Goal: Contribute content: Add original content to the website for others to see

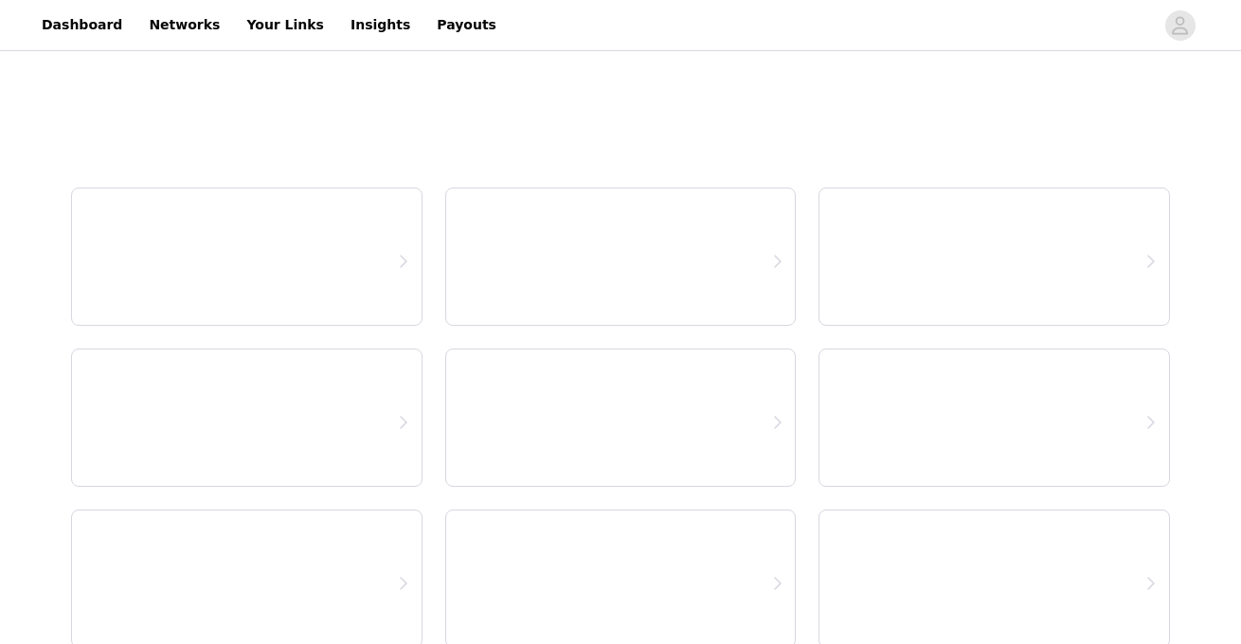
select select "12"
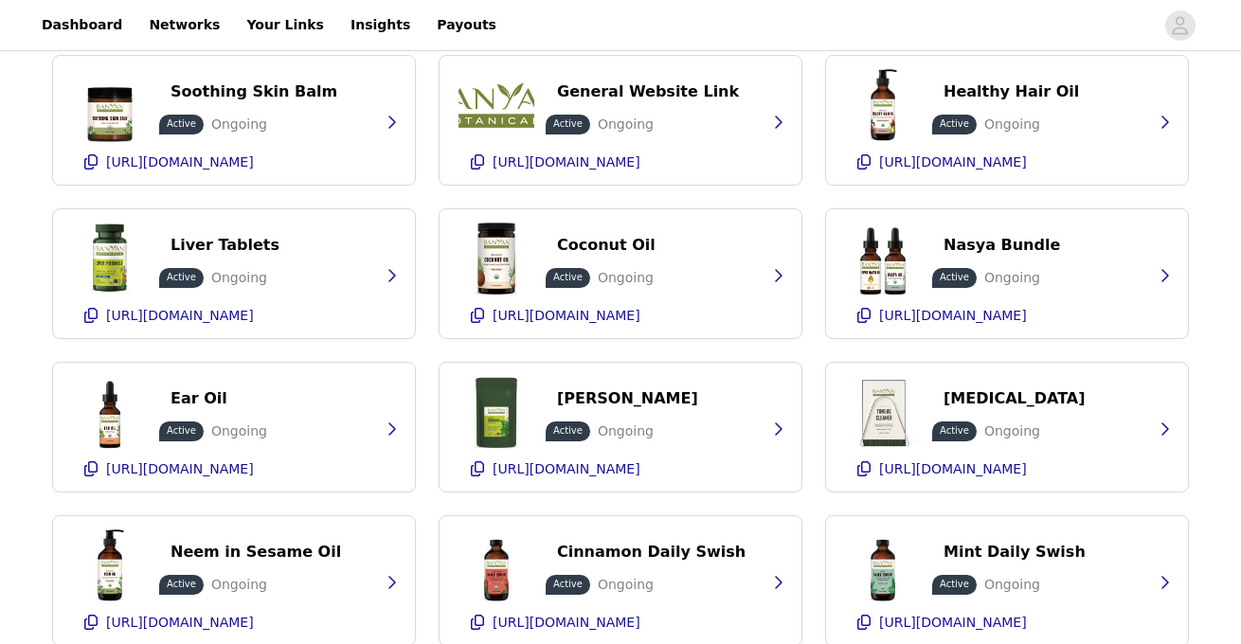
scroll to position [623, 0]
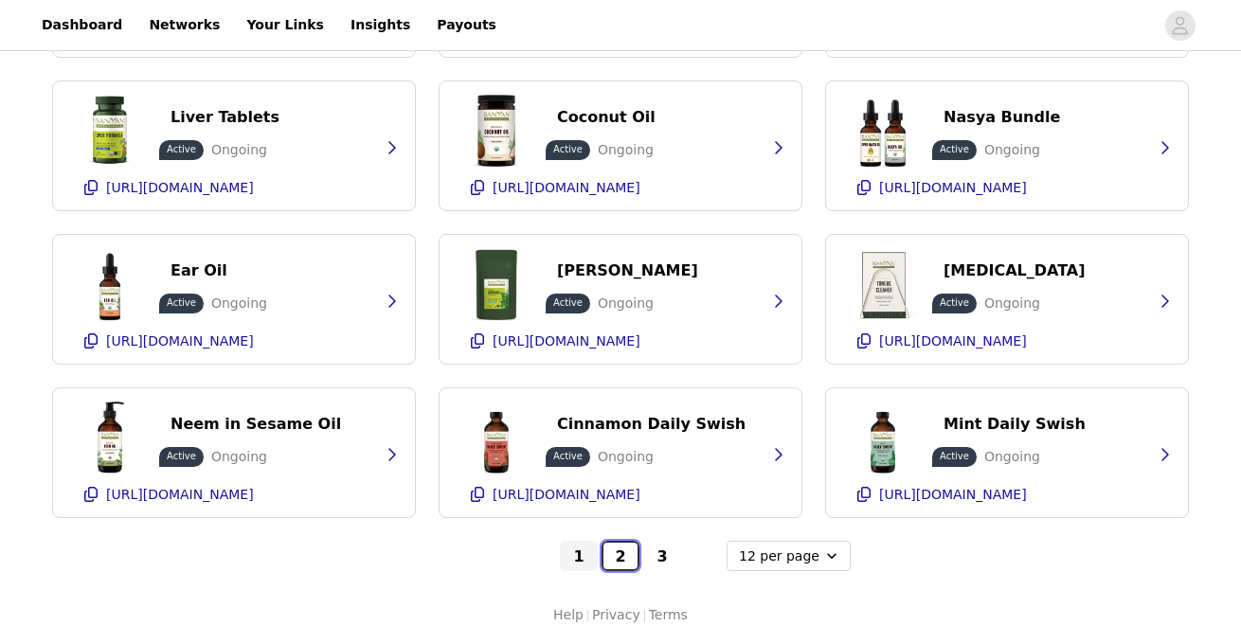
click at [626, 553] on button "2" at bounding box center [621, 556] width 38 height 30
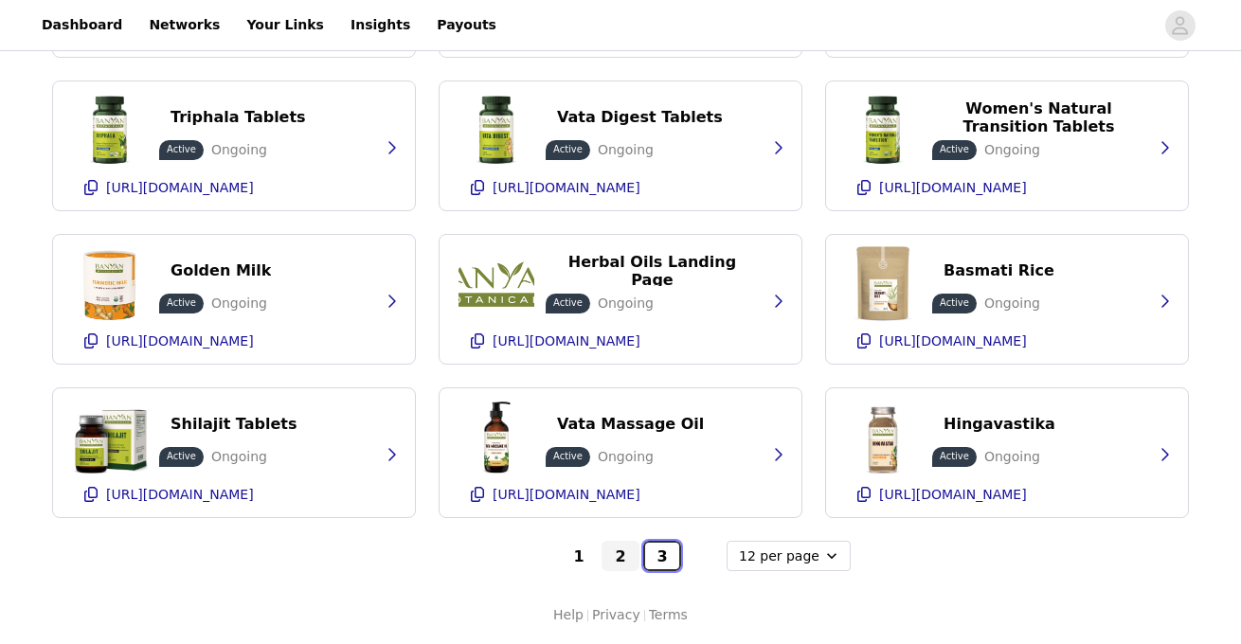
click at [663, 562] on button "3" at bounding box center [662, 556] width 38 height 30
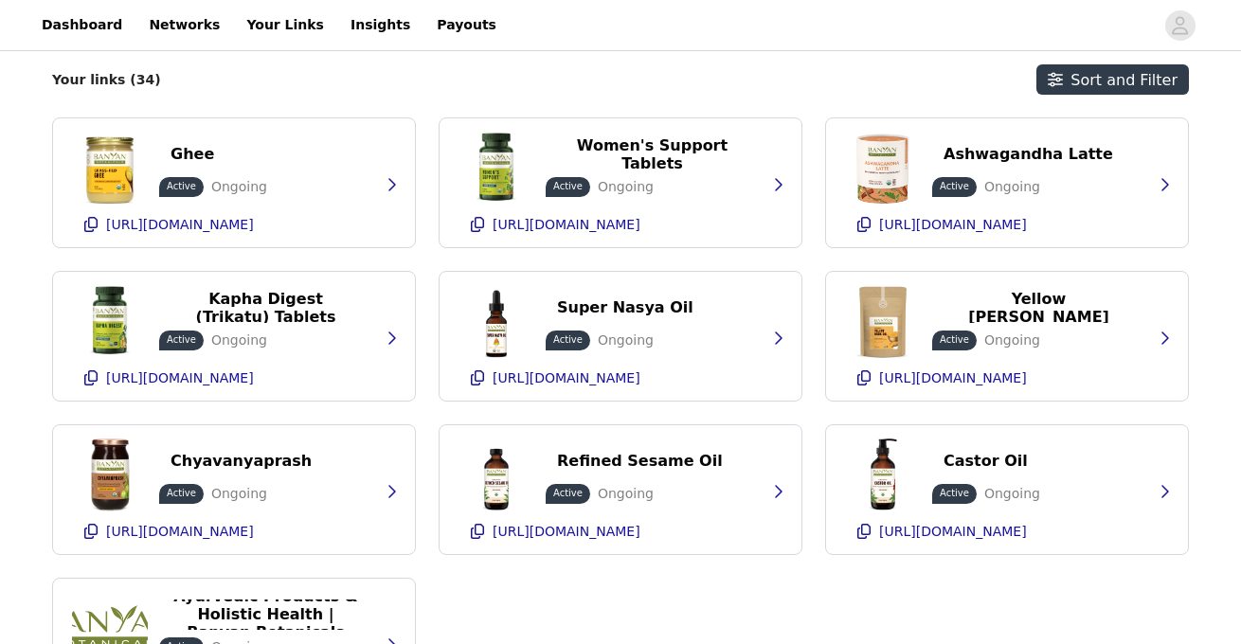
scroll to position [436, 0]
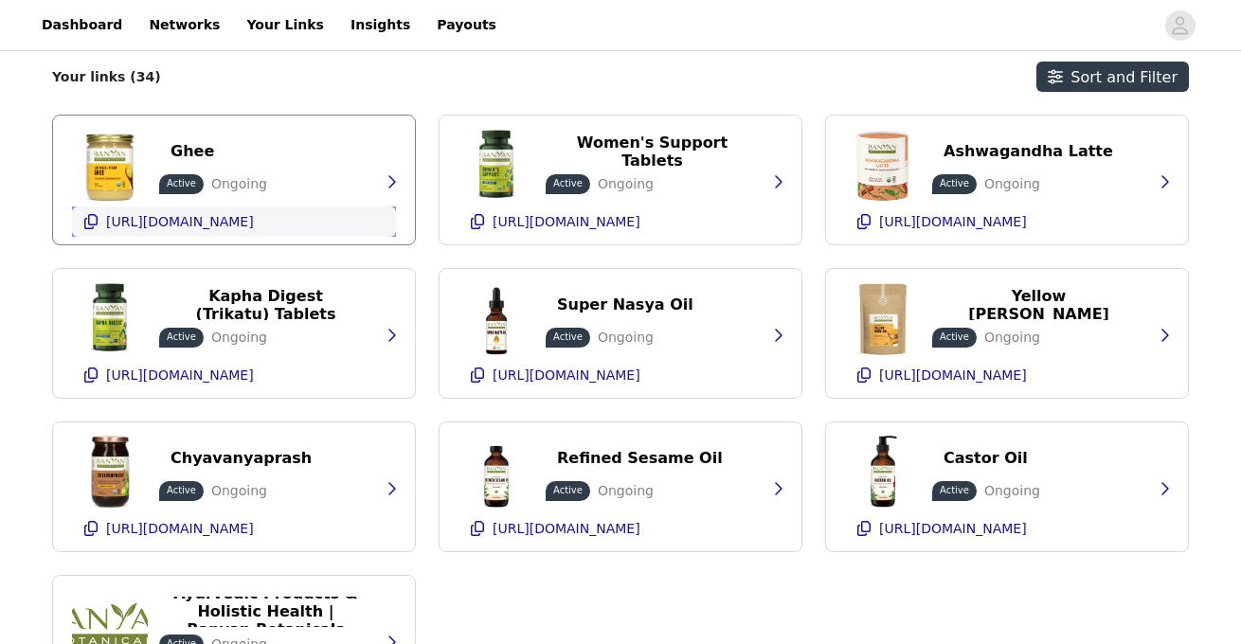
click at [92, 224] on icon "button" at bounding box center [90, 221] width 15 height 15
click at [864, 376] on icon "button" at bounding box center [863, 375] width 15 height 15
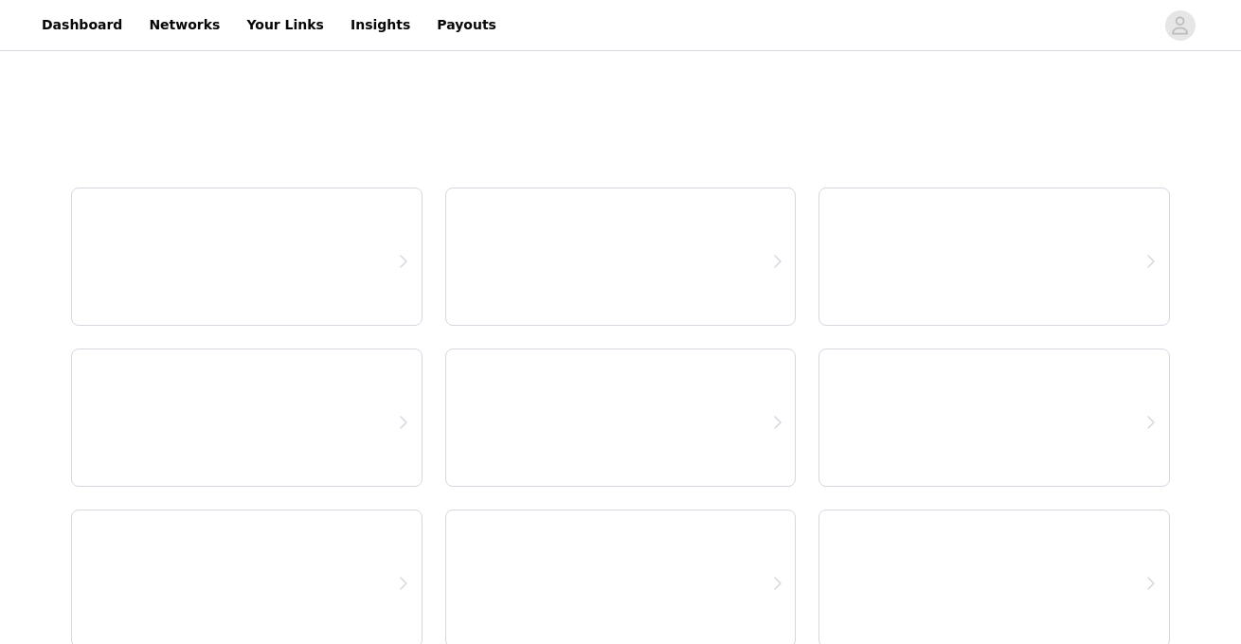
select select "12"
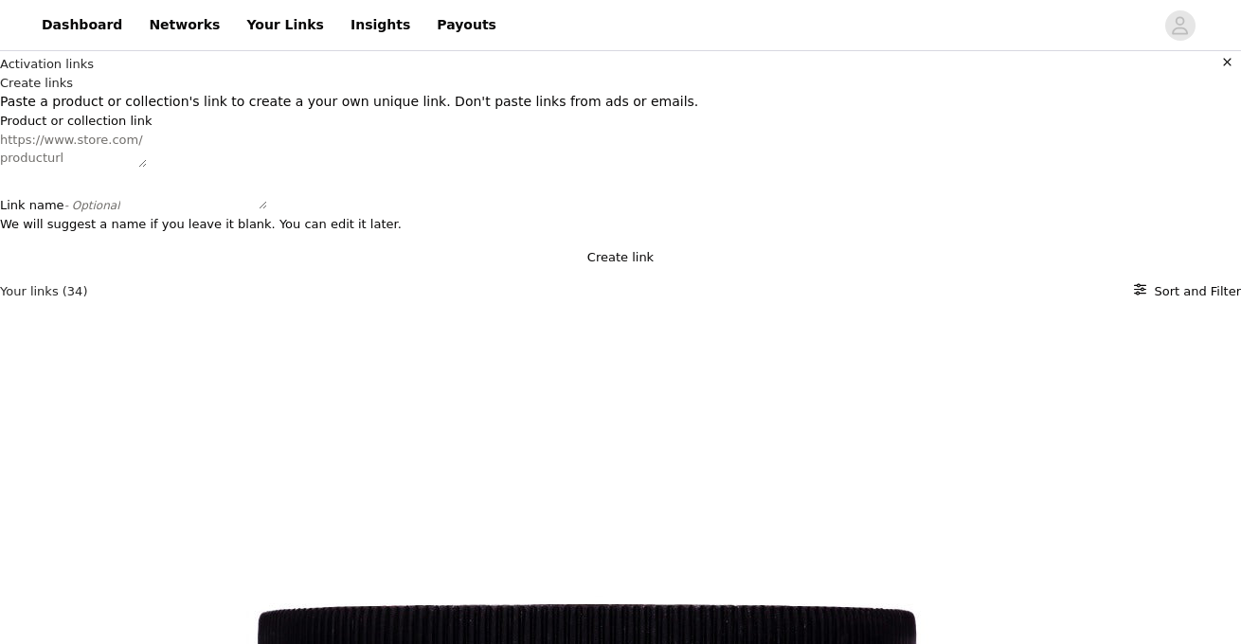
click at [147, 168] on textarea "Product or collection link" at bounding box center [73, 149] width 147 height 37
paste textarea "[URL][DOMAIN_NAME]"
type textarea "[URL][DOMAIN_NAME]"
click at [267, 209] on textarea "Link name - Optional" at bounding box center [193, 190] width 147 height 37
type textarea "[MEDICAL_DATA]"
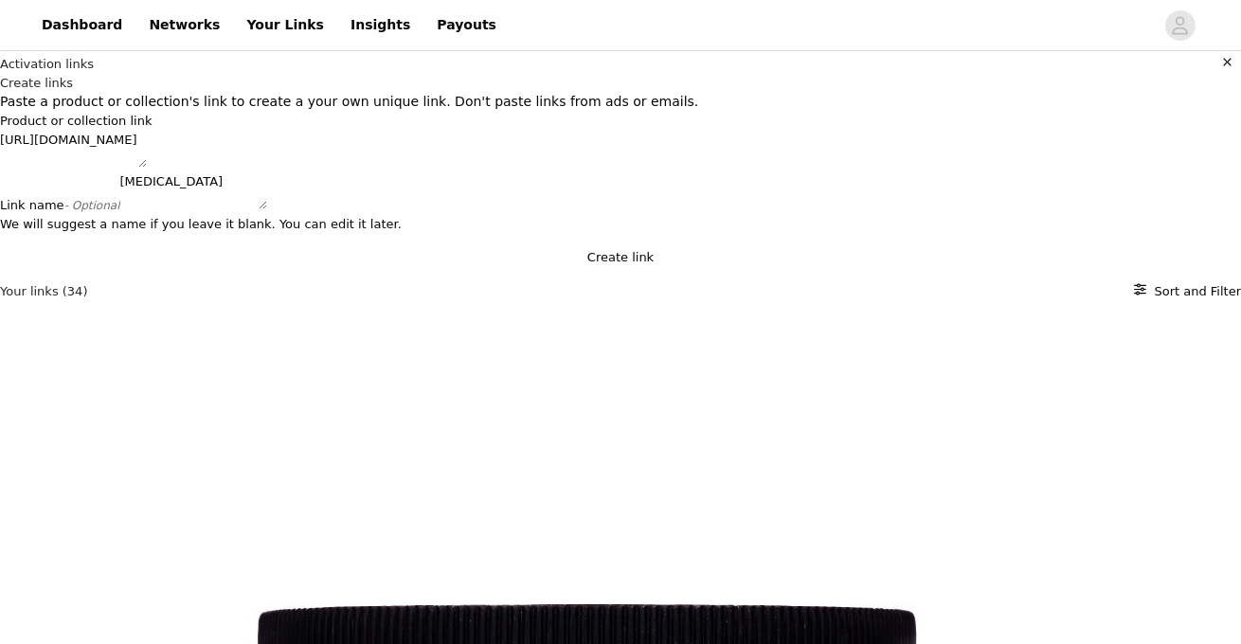
click at [626, 267] on button "Create link" at bounding box center [620, 257] width 1241 height 19
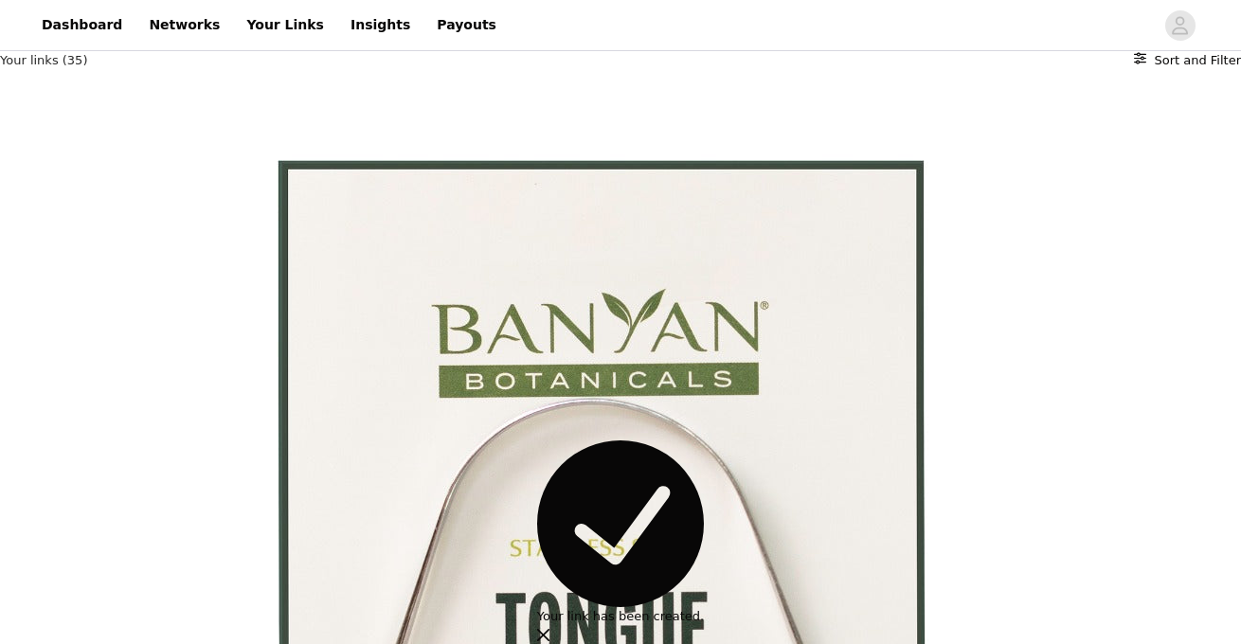
scroll to position [287, 0]
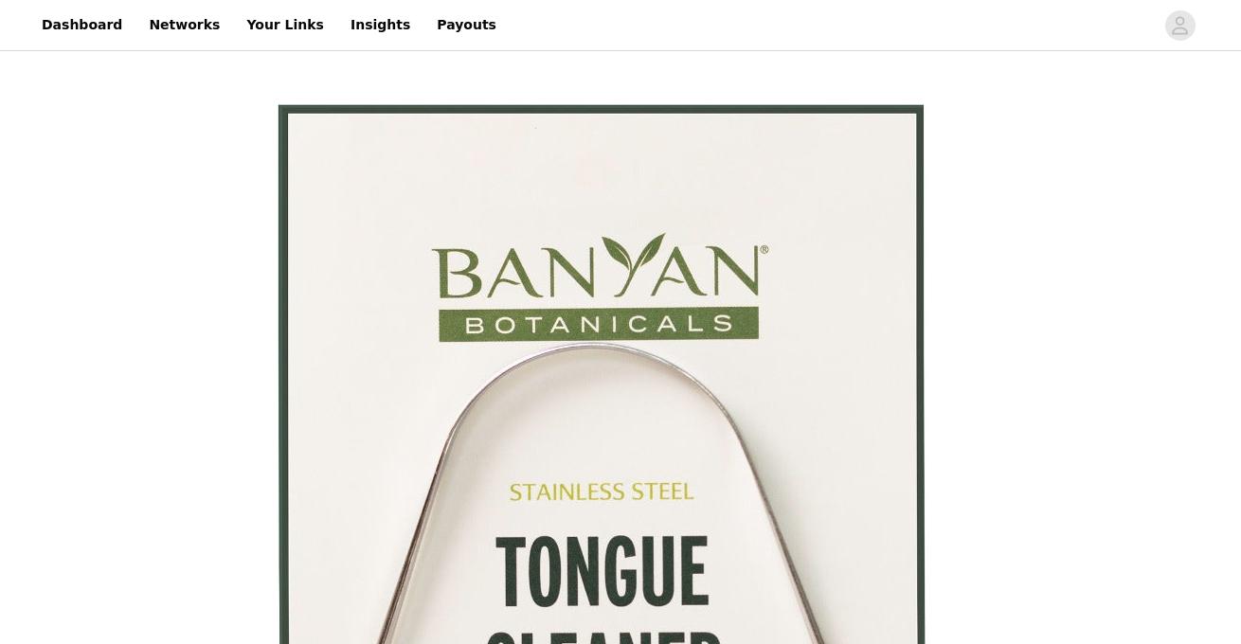
drag, startPoint x: 89, startPoint y: 365, endPoint x: 239, endPoint y: 304, distance: 161.5
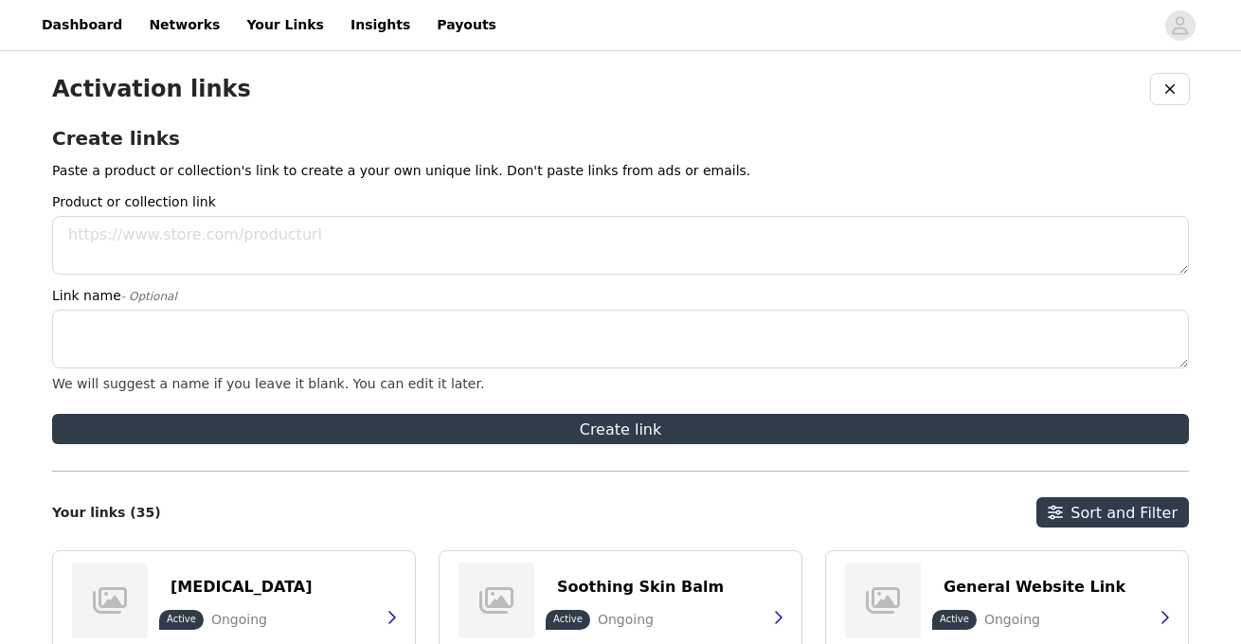
select select "12"
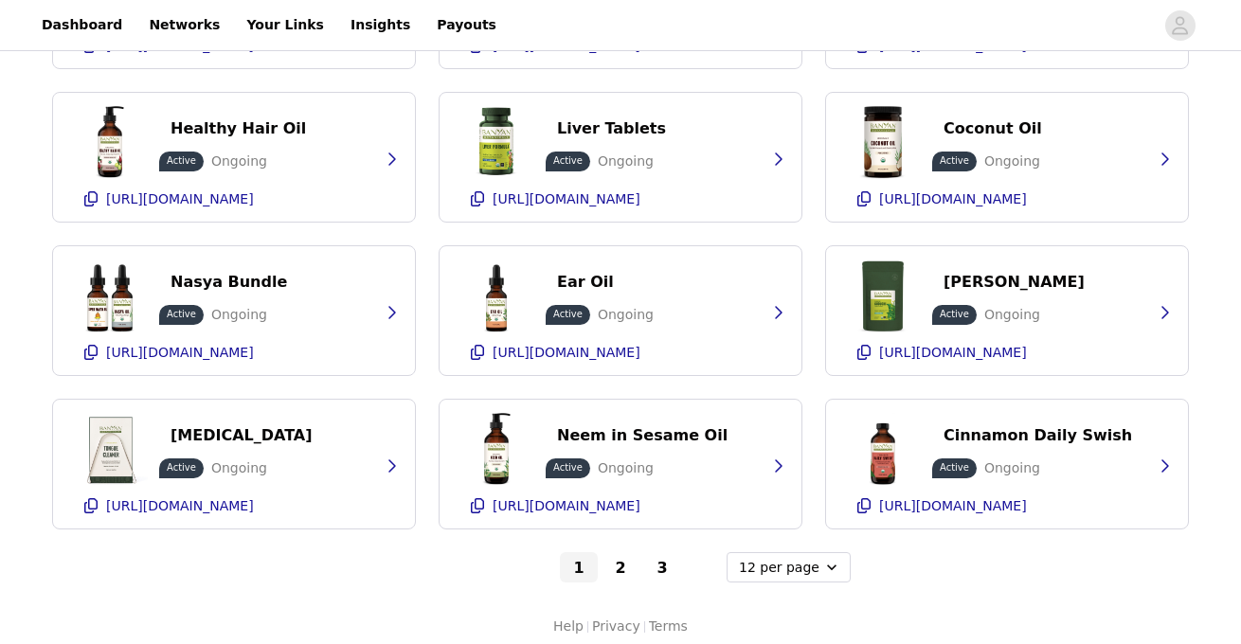
scroll to position [623, 0]
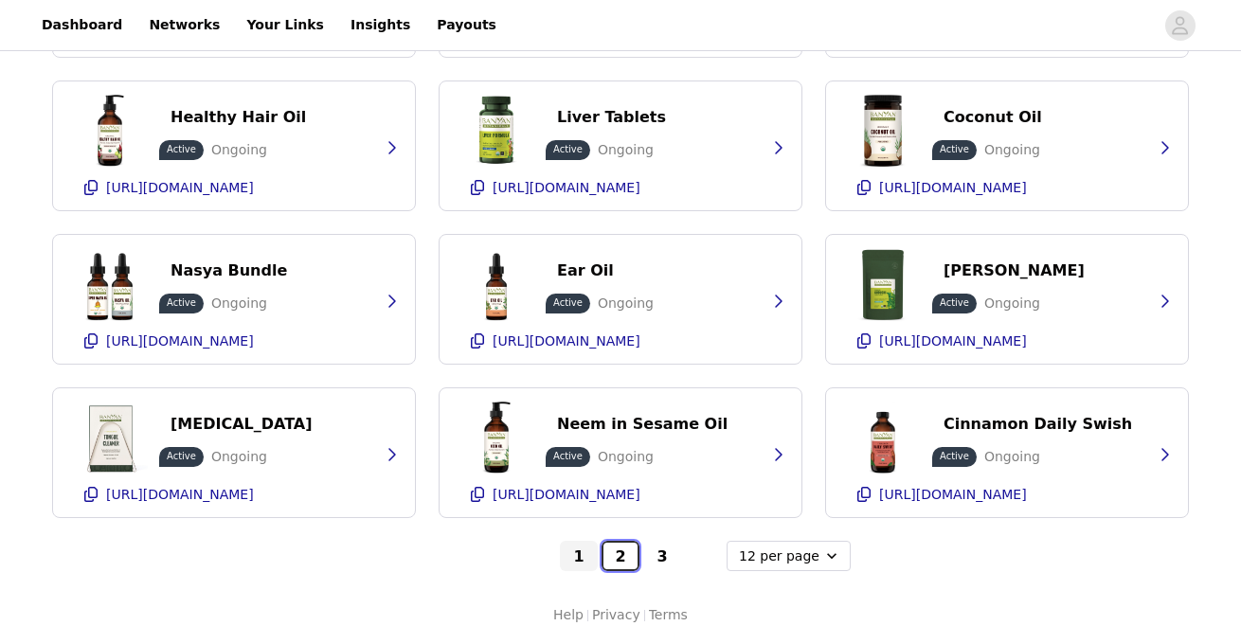
click at [624, 553] on button "2" at bounding box center [621, 556] width 38 height 30
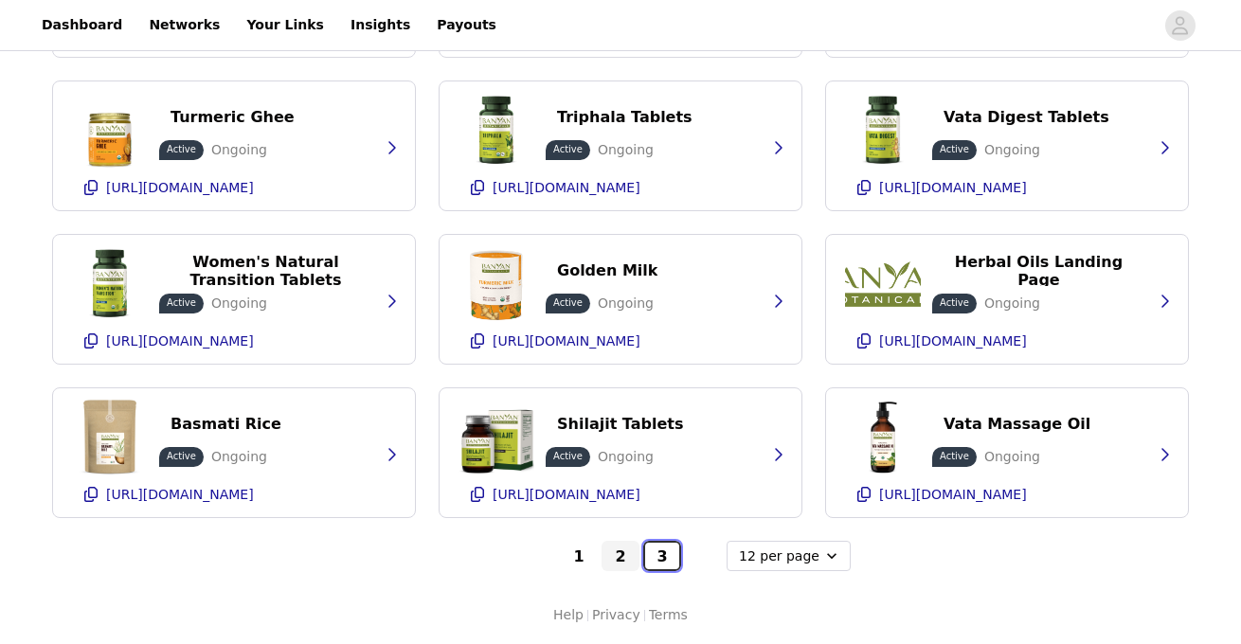
click at [662, 559] on button "3" at bounding box center [662, 556] width 38 height 30
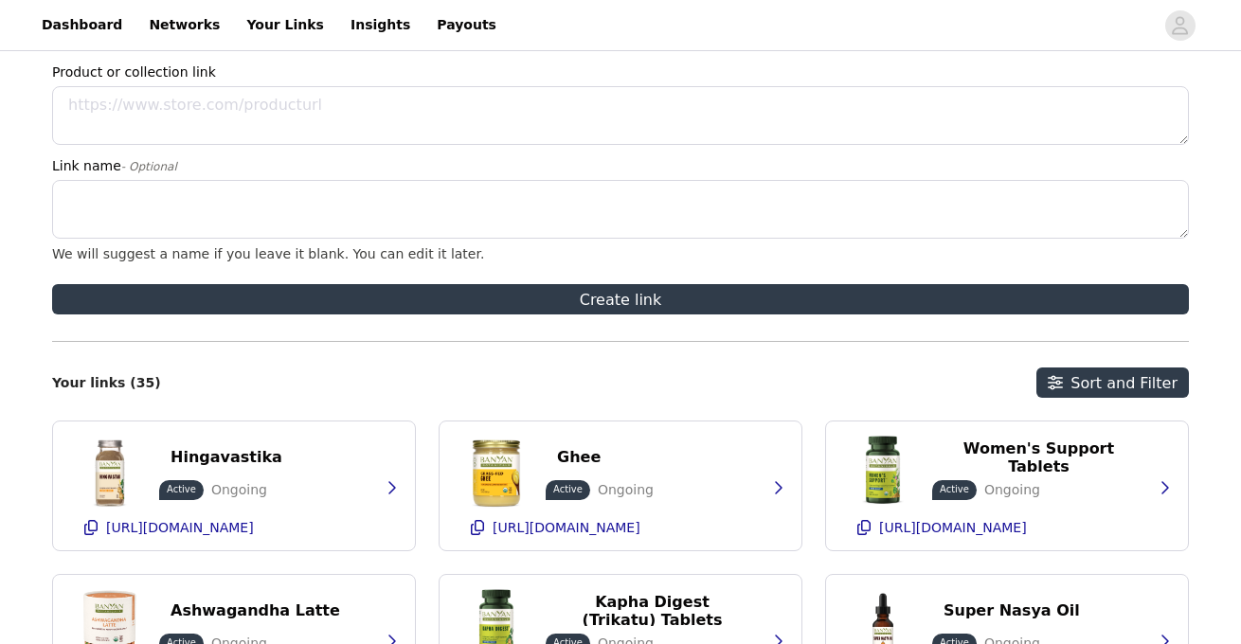
scroll to position [129, 0]
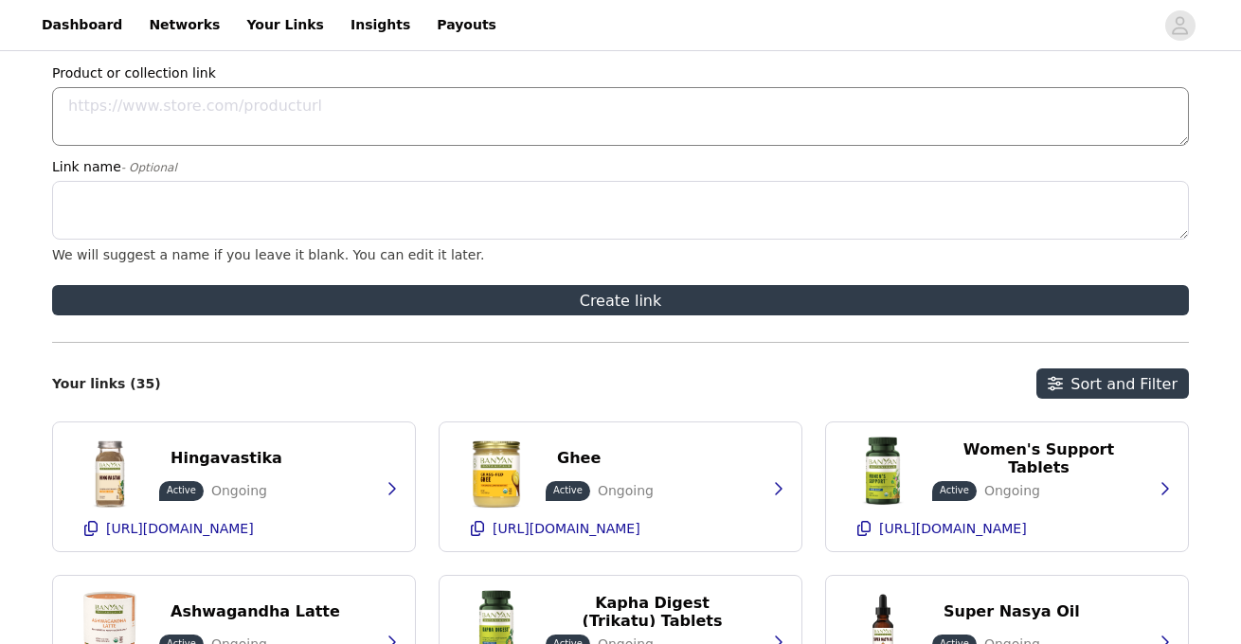
click at [242, 116] on textarea "Product or collection link" at bounding box center [620, 116] width 1137 height 59
paste textarea "[URL][DOMAIN_NAME]"
type textarea "[URL][DOMAIN_NAME]"
click at [259, 202] on textarea "Link name - Optional" at bounding box center [620, 210] width 1137 height 59
click at [441, 208] on textarea "nasya oil" at bounding box center [620, 210] width 1137 height 59
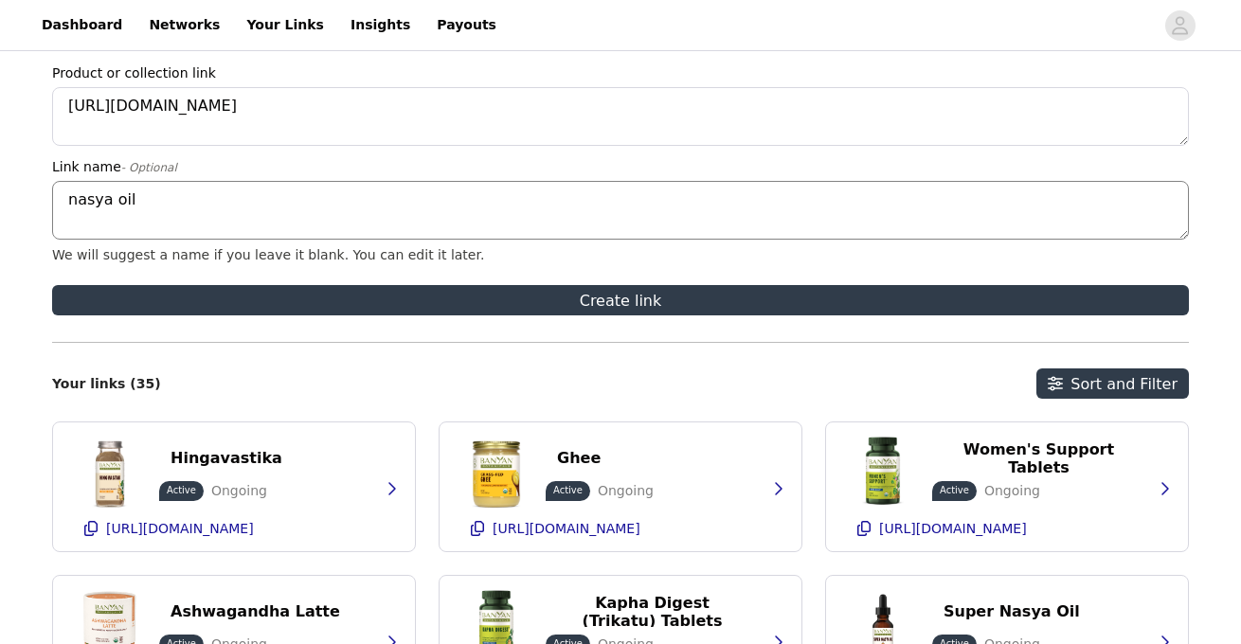
click at [441, 208] on textarea "nasya oil" at bounding box center [620, 210] width 1137 height 59
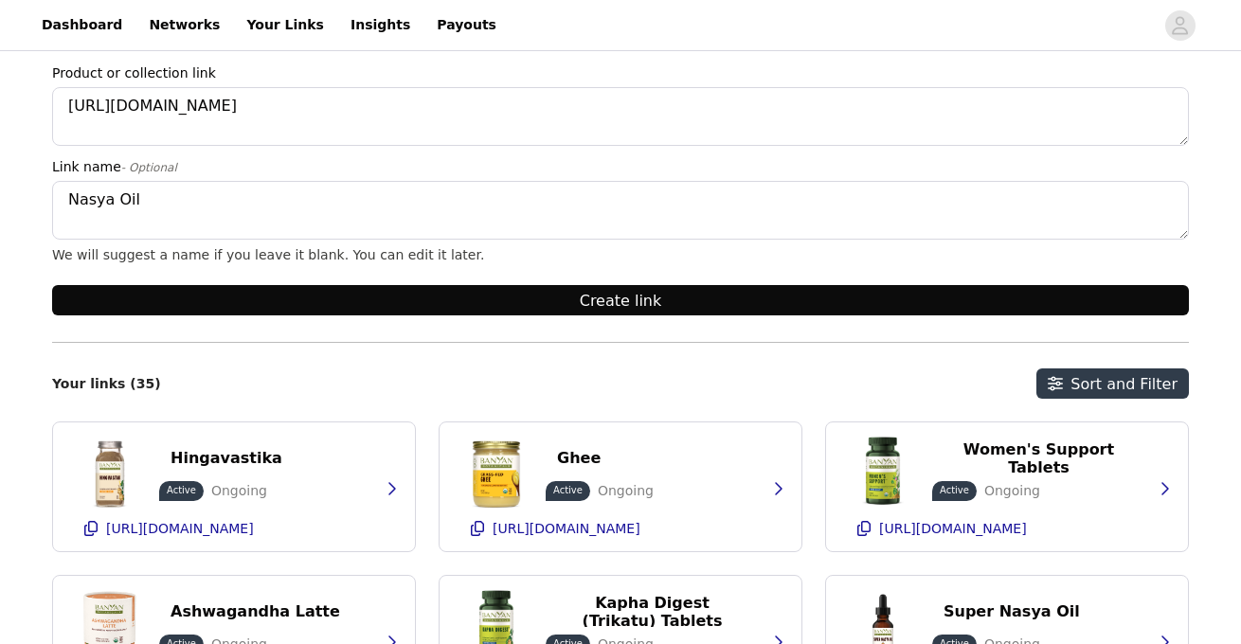
type textarea "Nasya Oil"
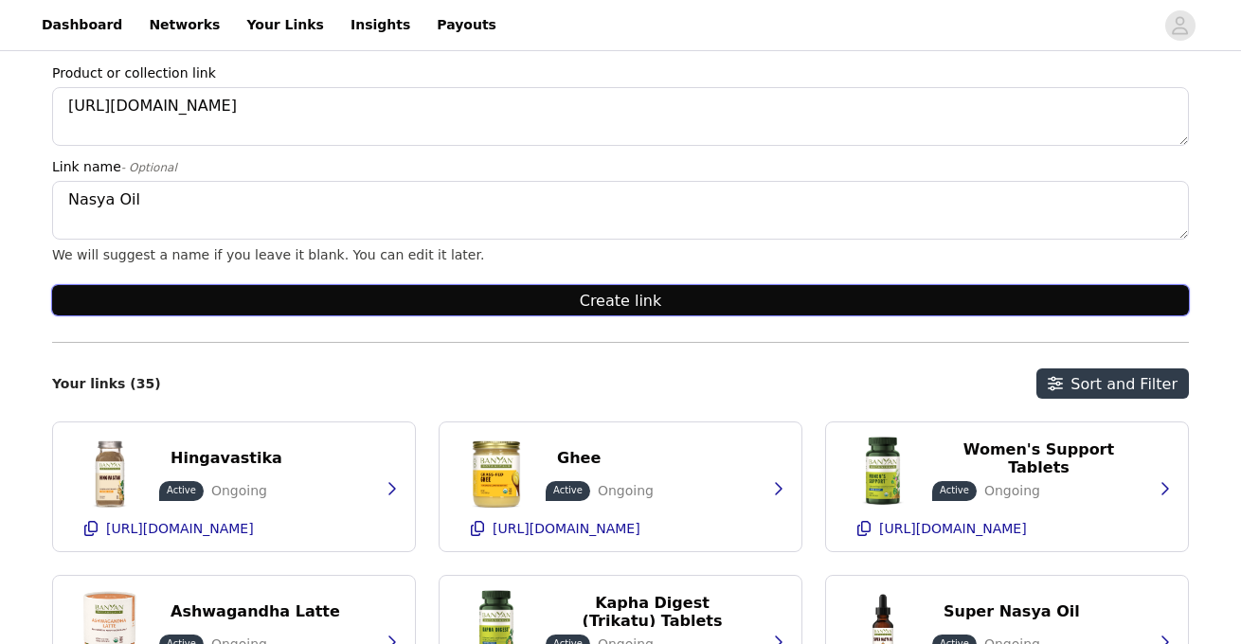
click at [688, 298] on button "Create link" at bounding box center [620, 300] width 1137 height 30
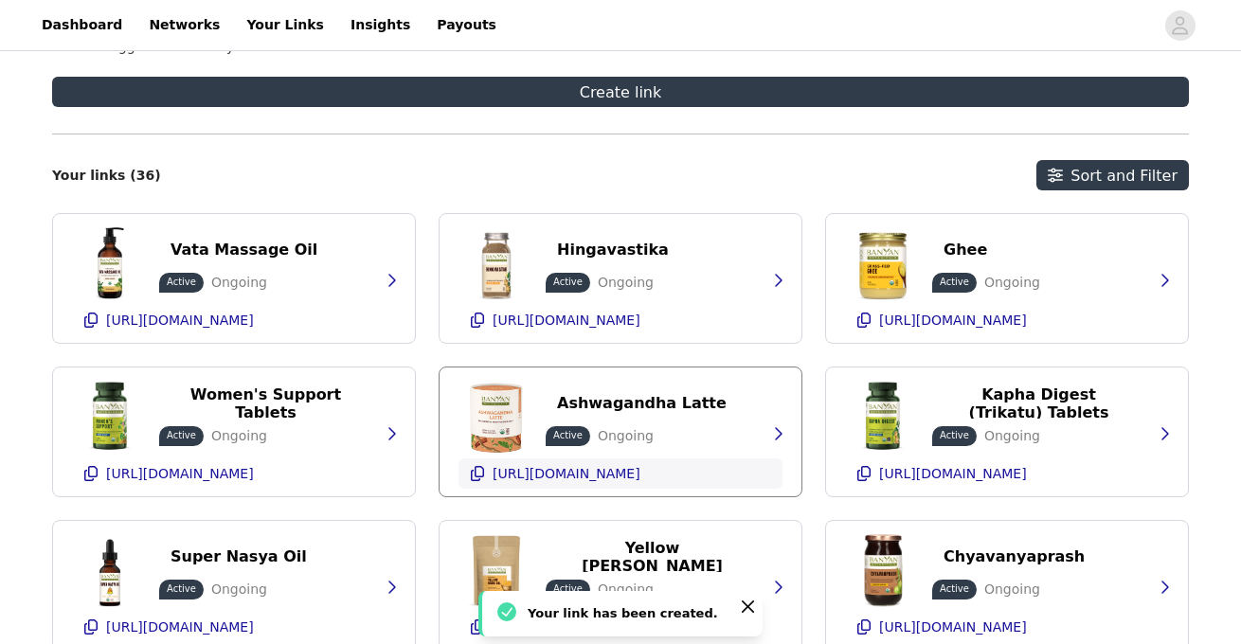
scroll to position [623, 0]
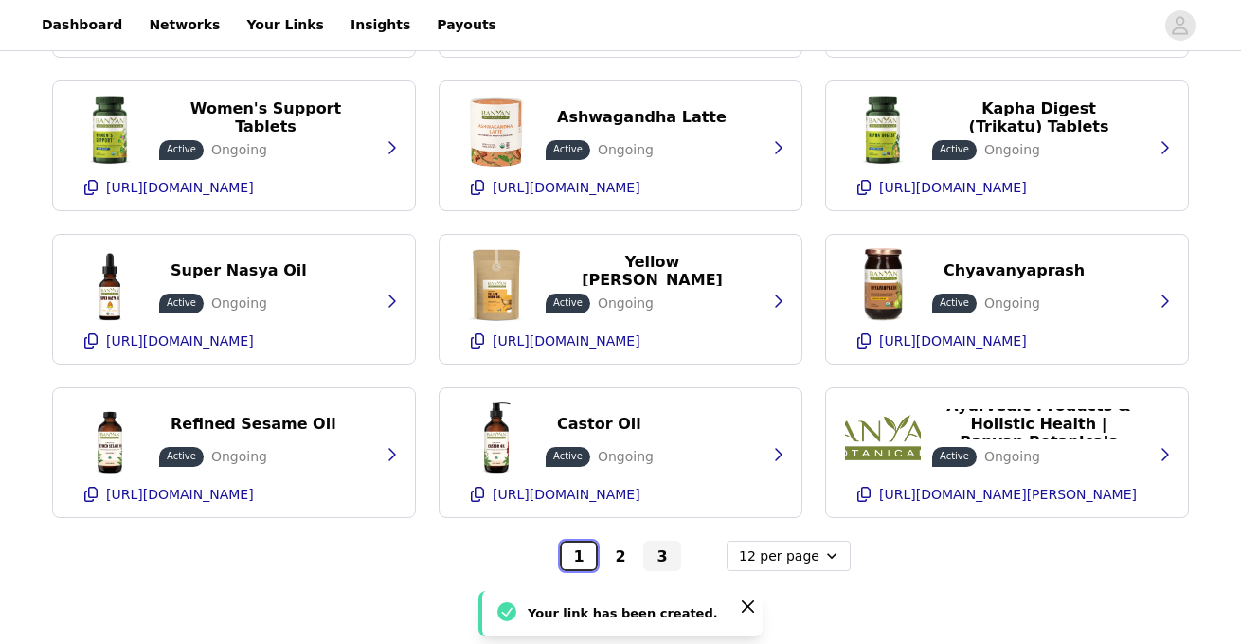
click at [579, 556] on button "1" at bounding box center [579, 556] width 38 height 30
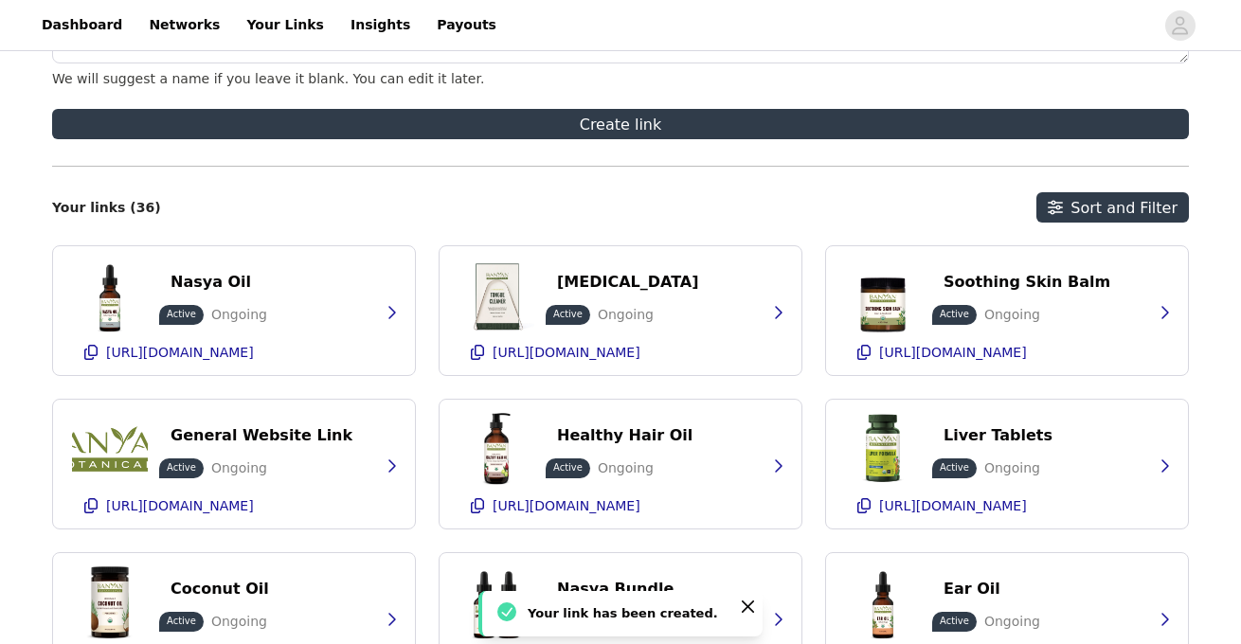
scroll to position [304, 0]
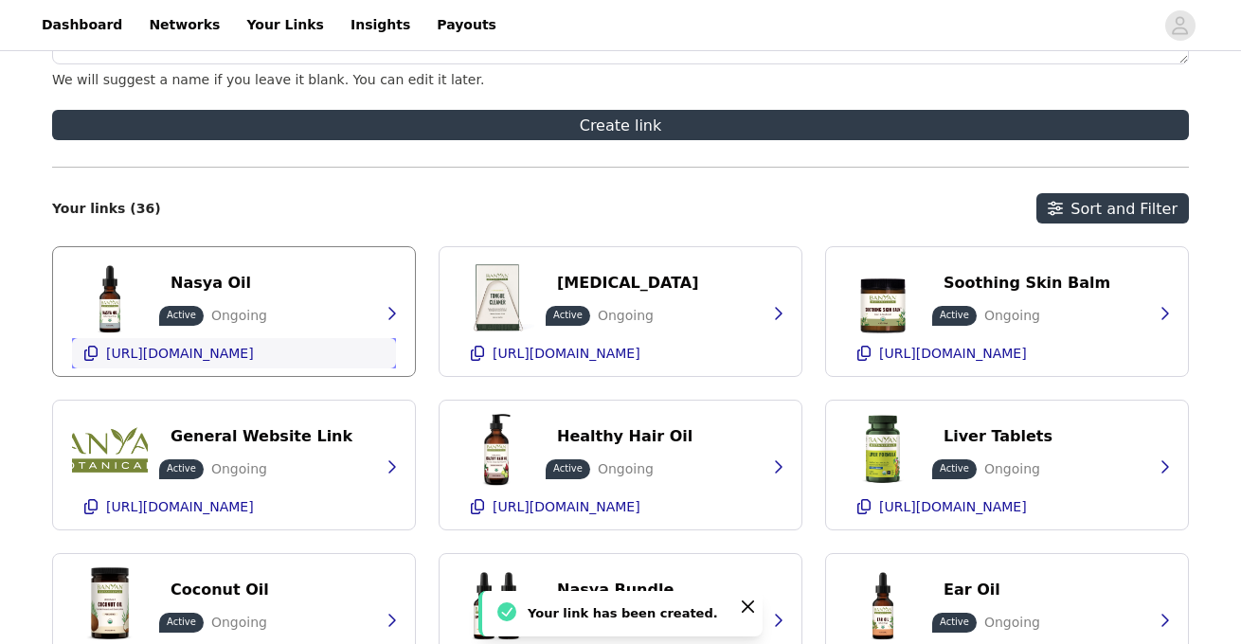
click at [90, 356] on icon "button" at bounding box center [90, 353] width 13 height 15
